Goal: Task Accomplishment & Management: Manage account settings

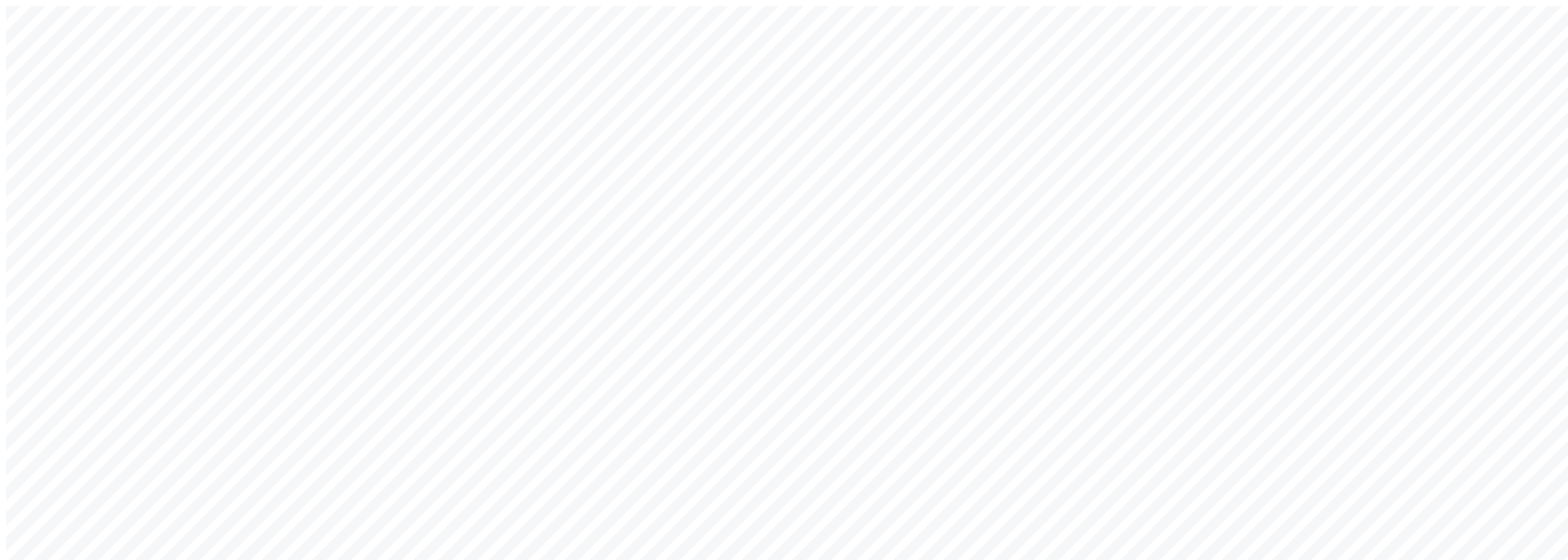
type input "arch_admin@getarch.com"
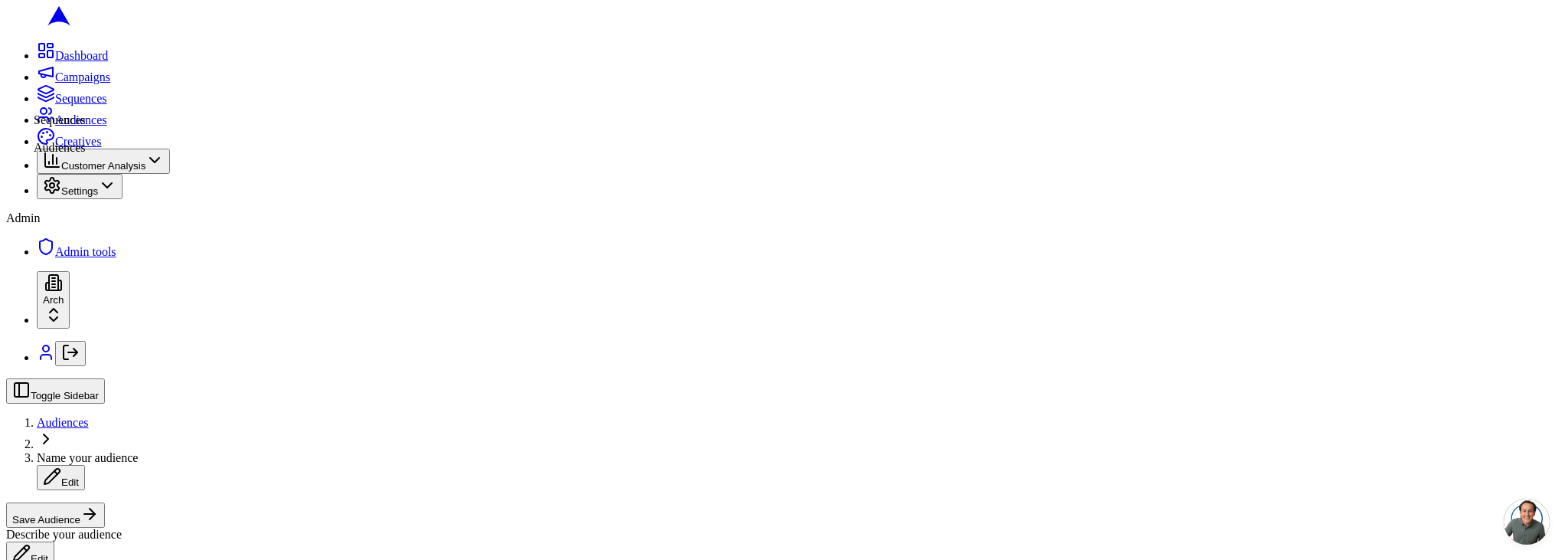
click at [37, 103] on icon at bounding box center [45, 93] width 18 height 18
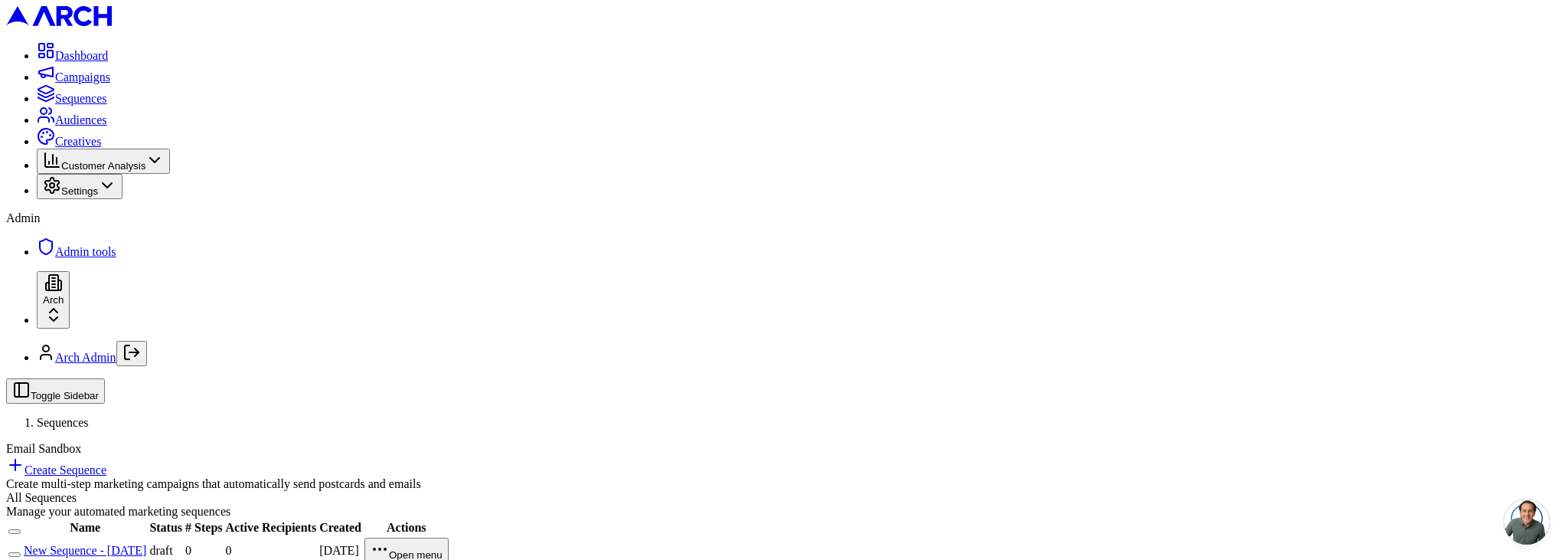
click at [128, 171] on span "Customer Analysis" at bounding box center [103, 166] width 84 height 11
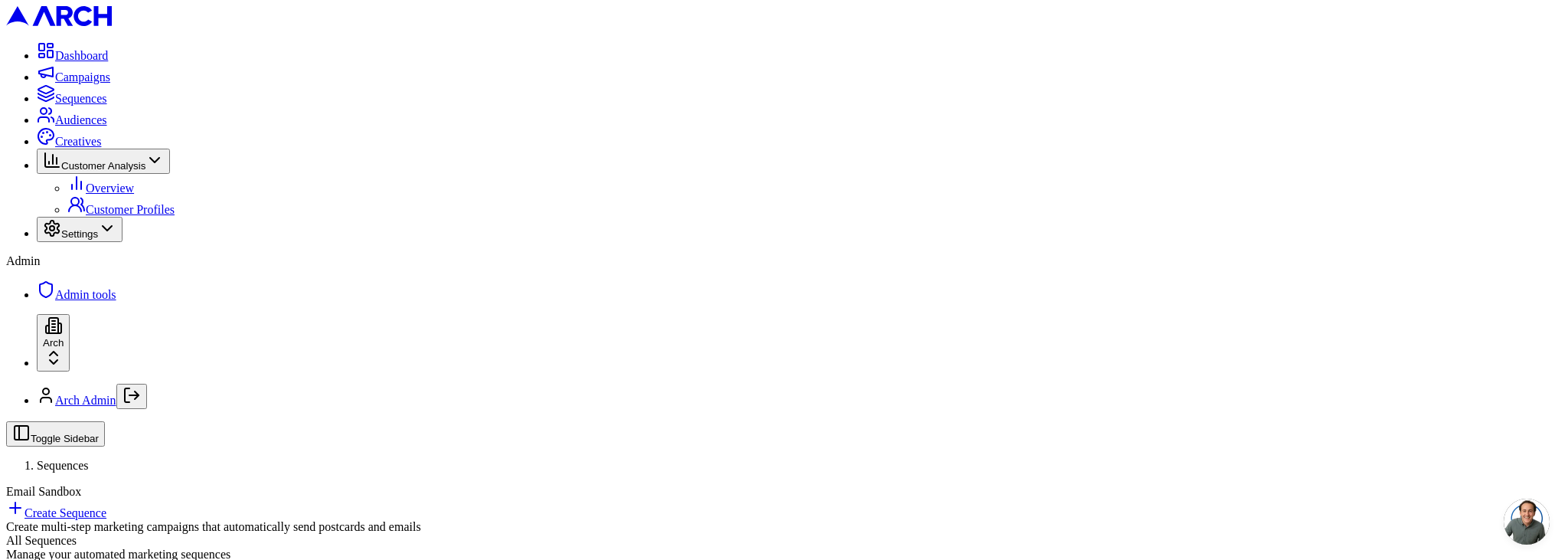
click at [102, 242] on button "Settings" at bounding box center [79, 229] width 86 height 26
